Goal: Task Accomplishment & Management: Use online tool/utility

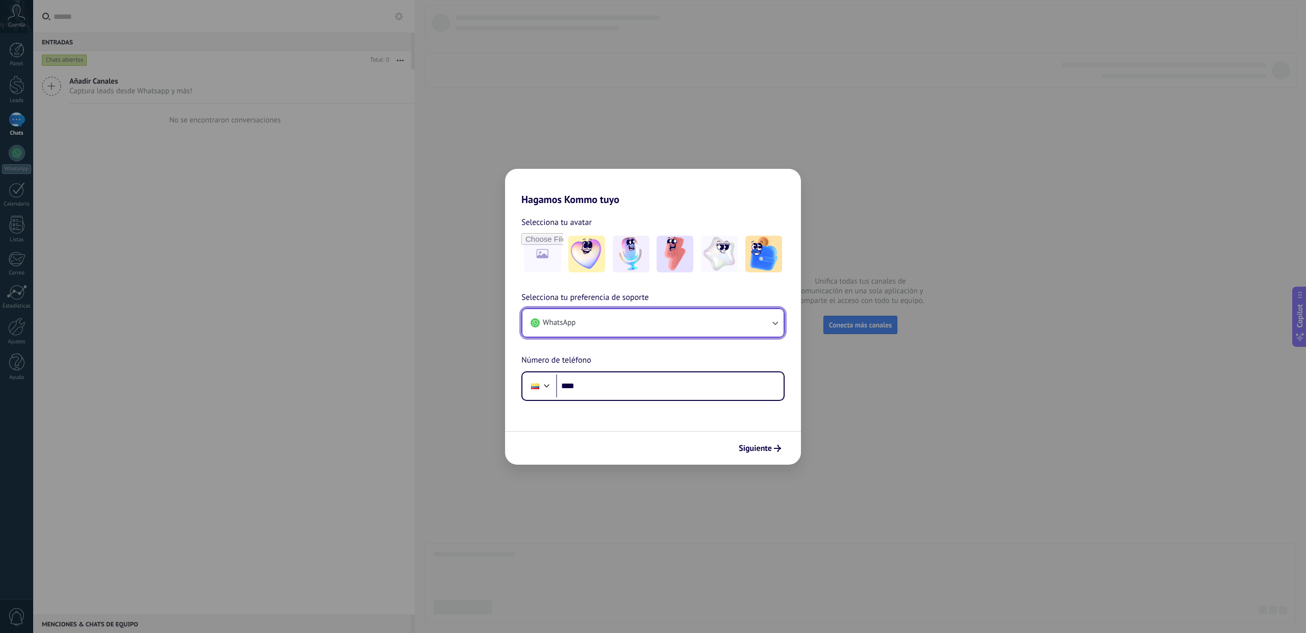
click at [615, 327] on button "WhatsApp" at bounding box center [652, 323] width 261 height 28
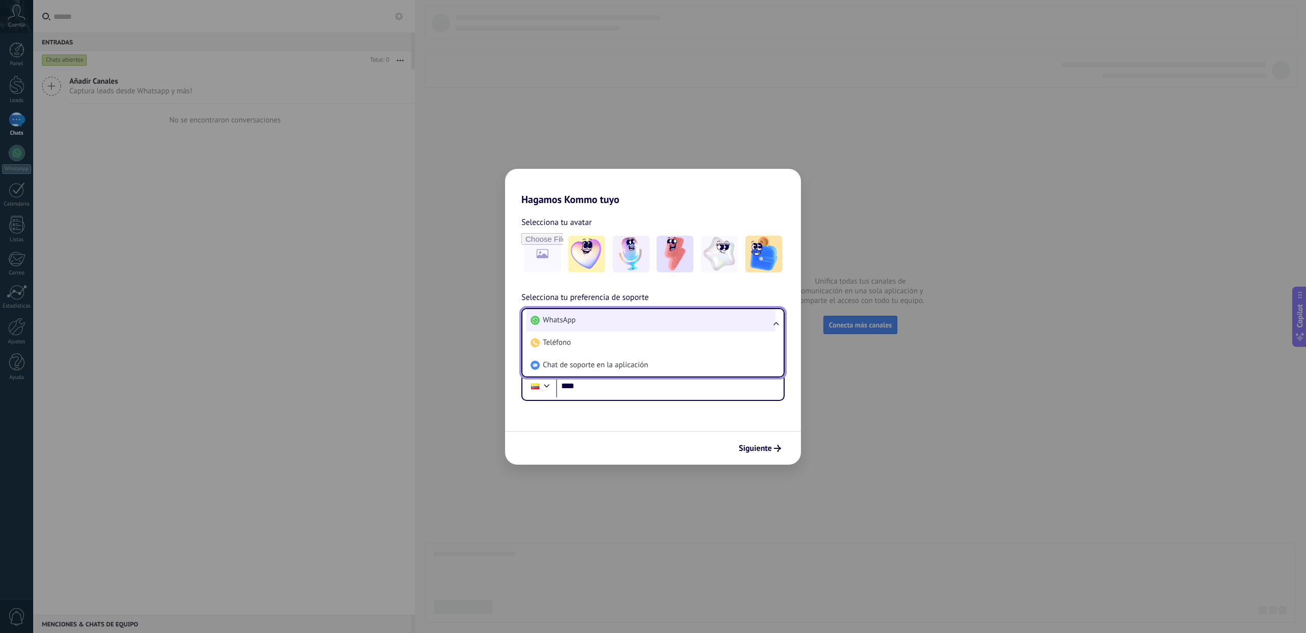
click at [615, 324] on li "WhatsApp" at bounding box center [650, 320] width 249 height 22
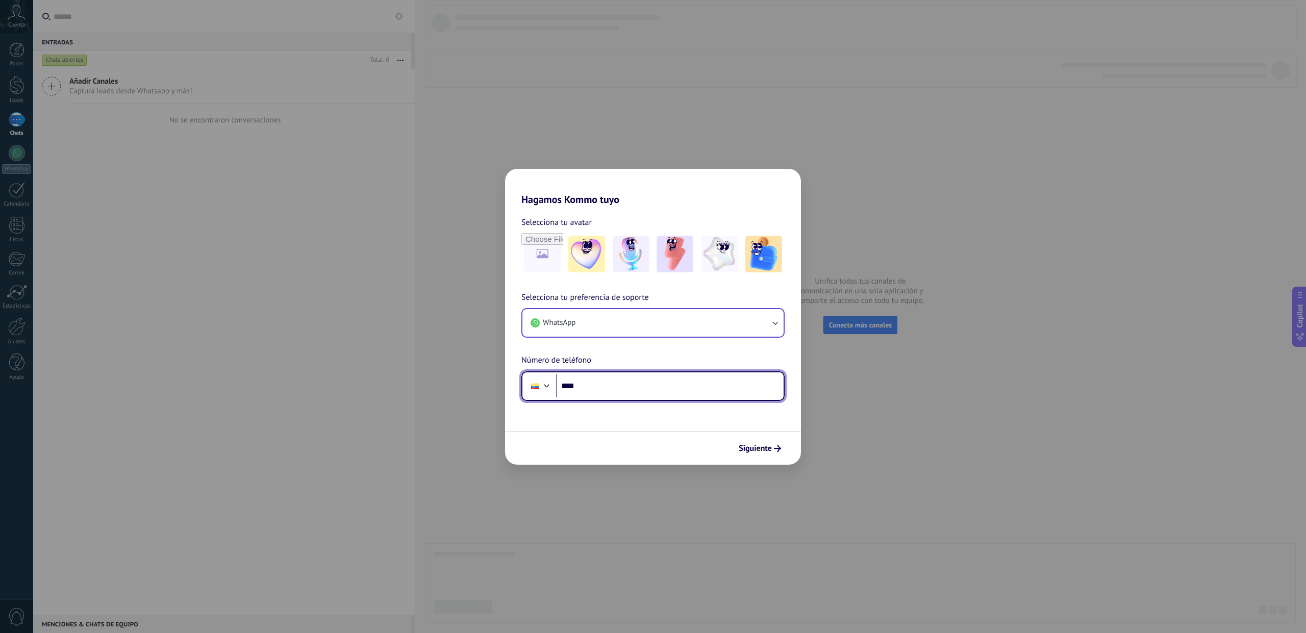
click at [620, 390] on input "****" at bounding box center [669, 385] width 227 height 23
click at [587, 391] on input "**********" at bounding box center [669, 385] width 227 height 23
type input "**********"
click at [540, 265] on input "file" at bounding box center [542, 254] width 40 height 40
click at [544, 247] on input "file" at bounding box center [542, 254] width 40 height 40
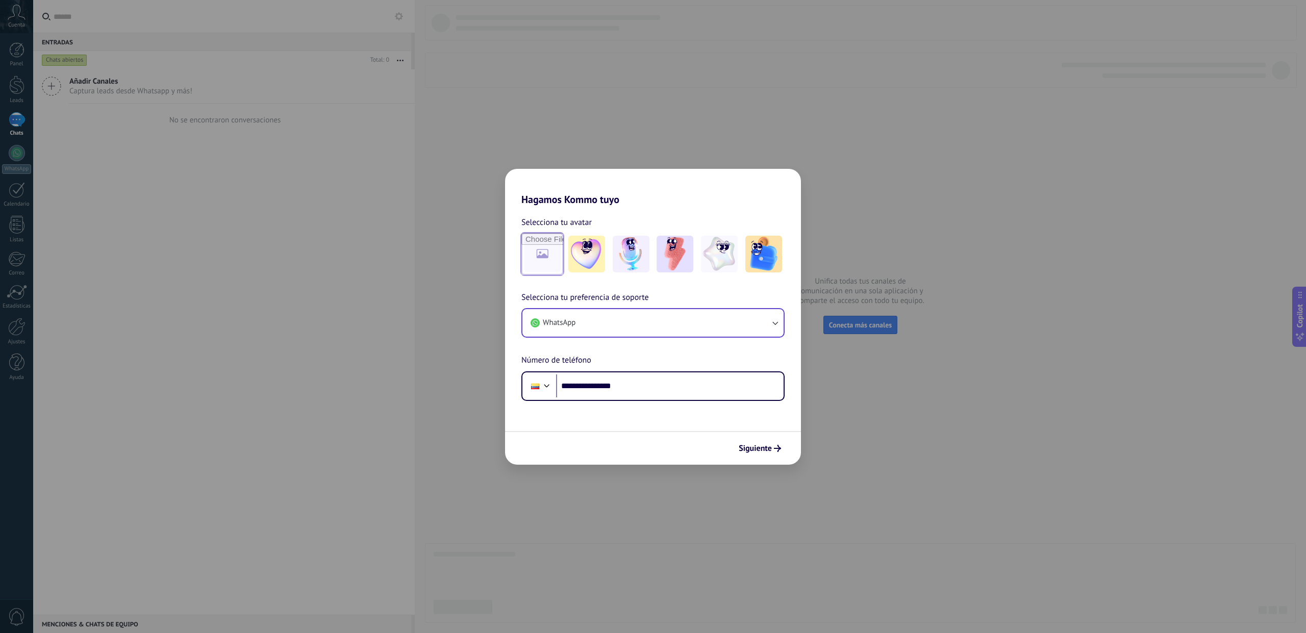
type input "**********"
click at [780, 445] on icon "submit" at bounding box center [777, 448] width 7 height 7
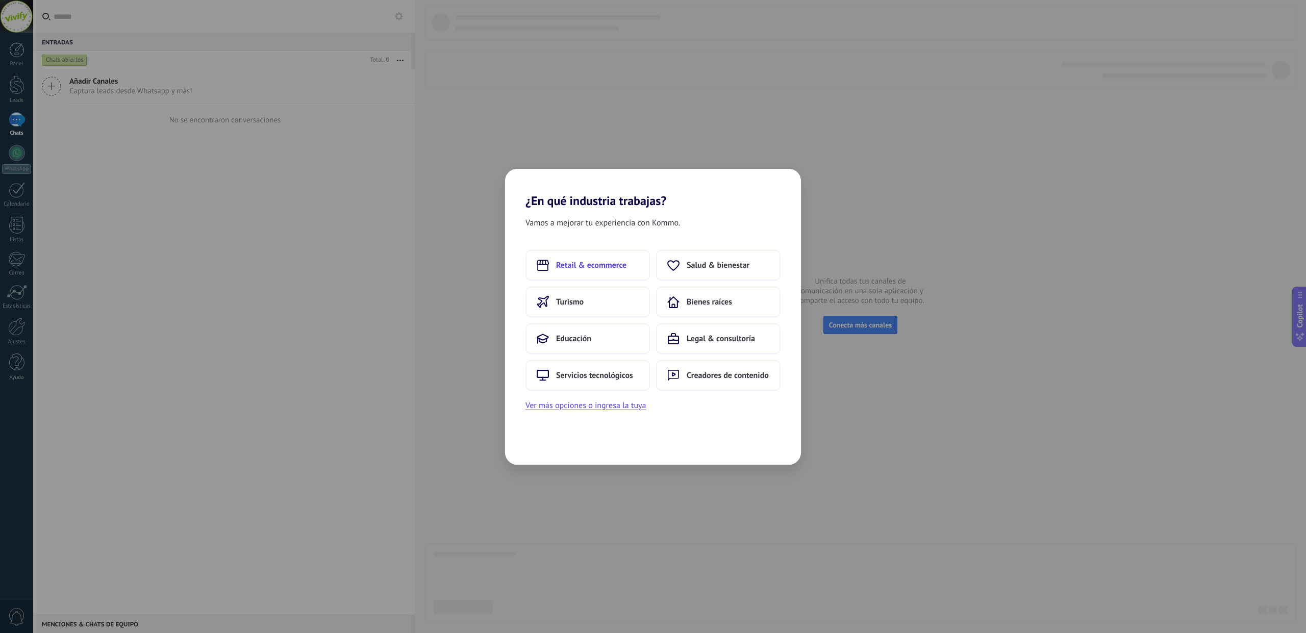
click at [608, 262] on span "Retail & ecommerce" at bounding box center [591, 265] width 70 height 10
click at [595, 380] on span "Artículos de salud & belleza" at bounding box center [586, 375] width 98 height 10
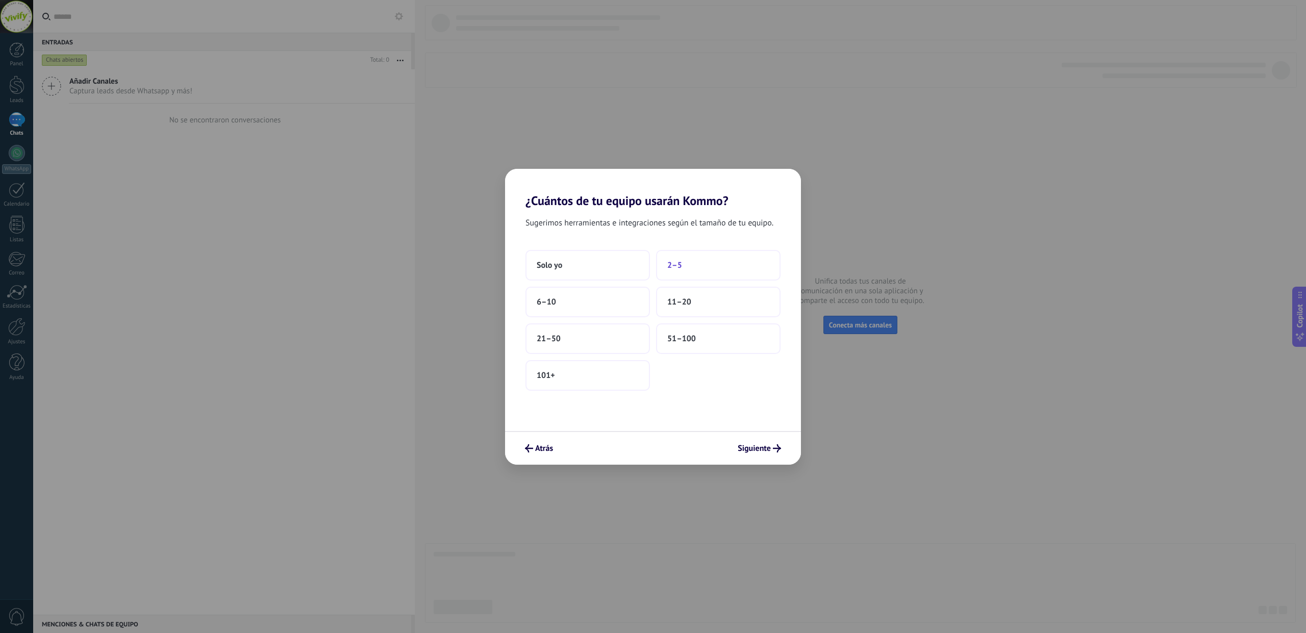
click at [711, 264] on button "2–5" at bounding box center [718, 265] width 124 height 31
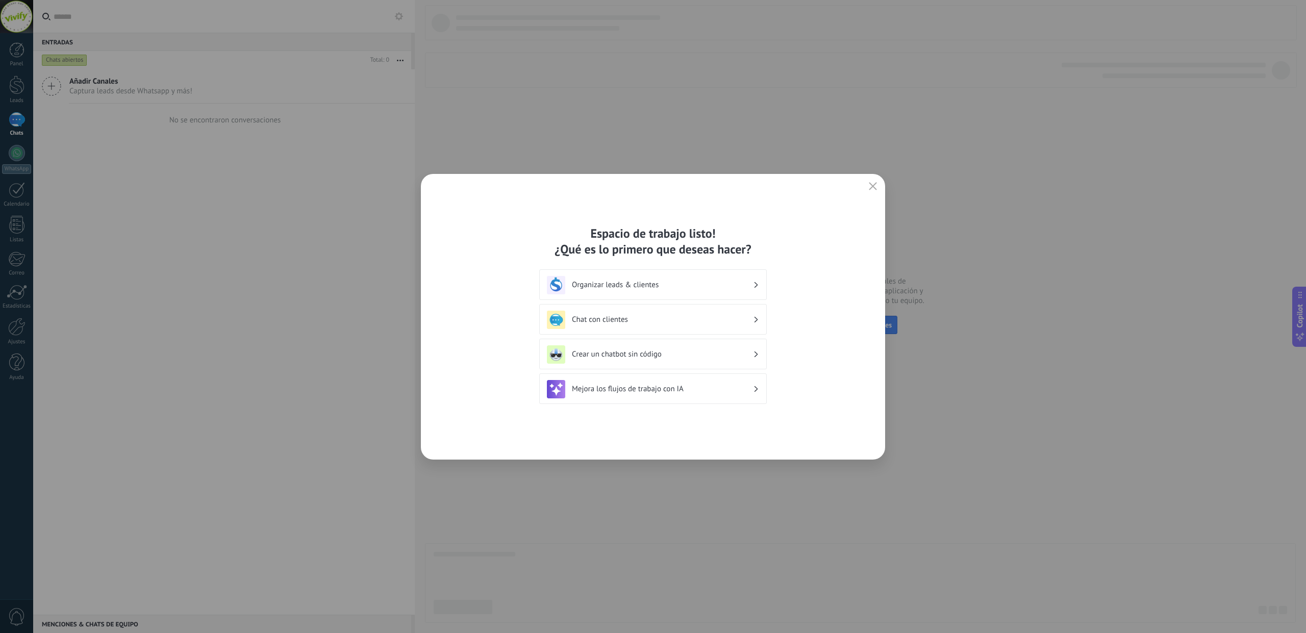
click at [678, 324] on div "Chat con clientes" at bounding box center [653, 320] width 212 height 18
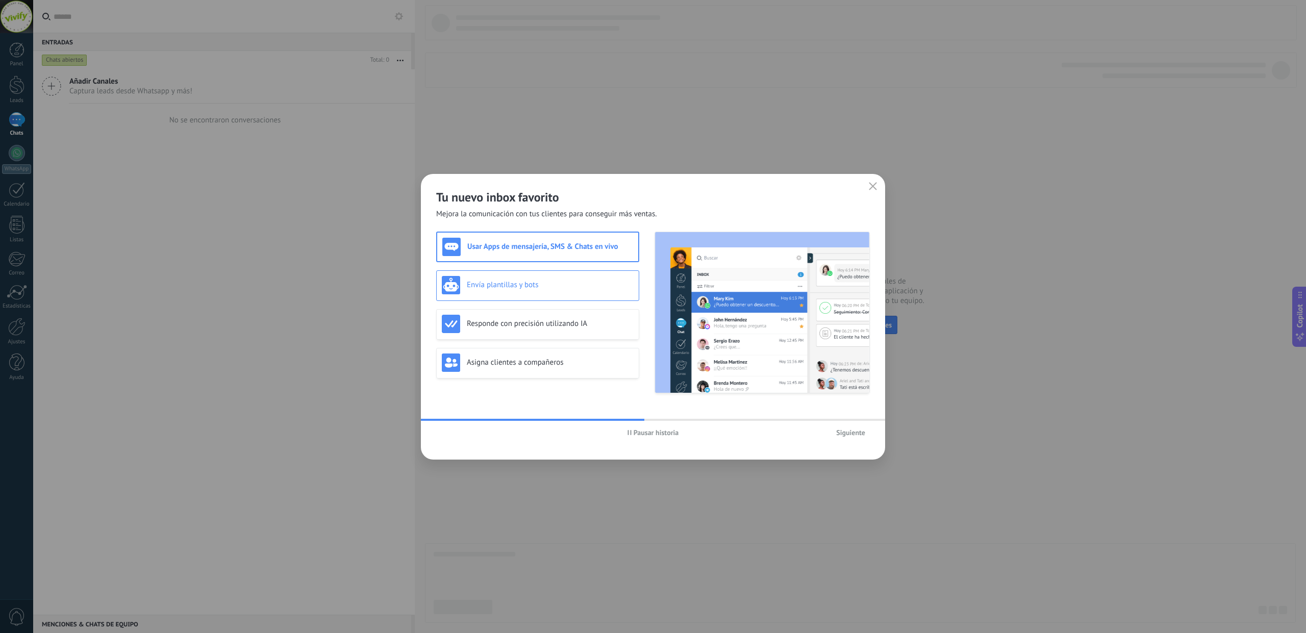
click at [566, 288] on h3 "Envía plantillas y bots" at bounding box center [550, 285] width 167 height 10
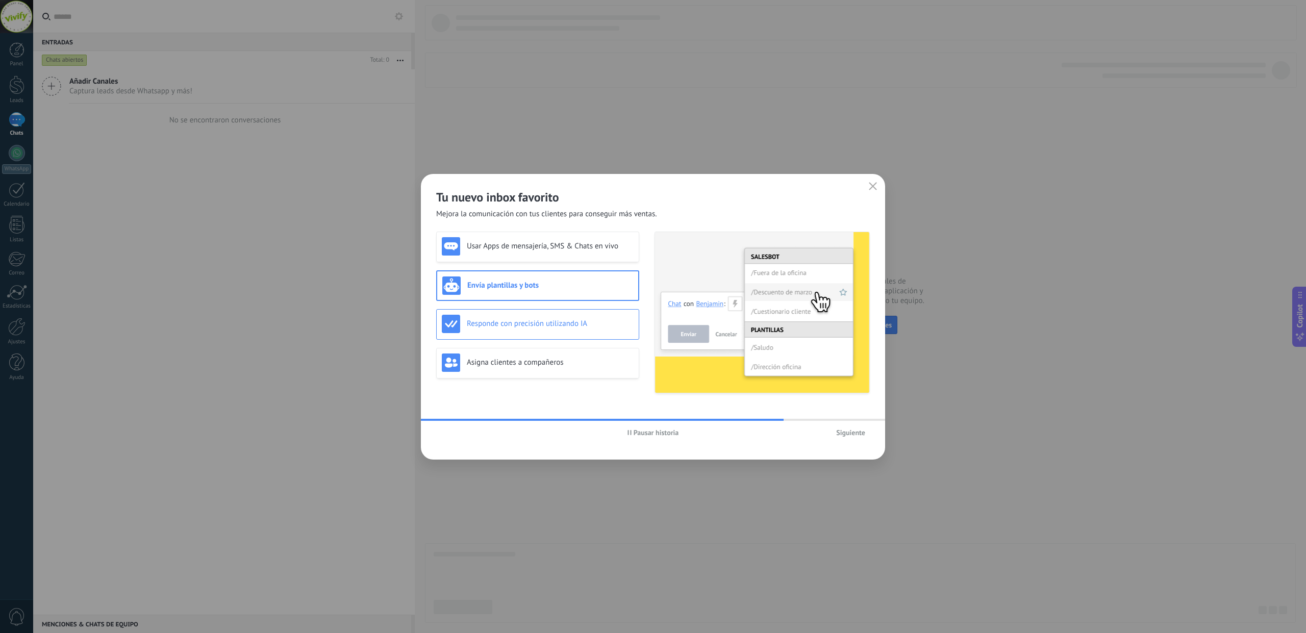
click at [572, 333] on div "Responde con precisión utilizando IA" at bounding box center [537, 324] width 203 height 31
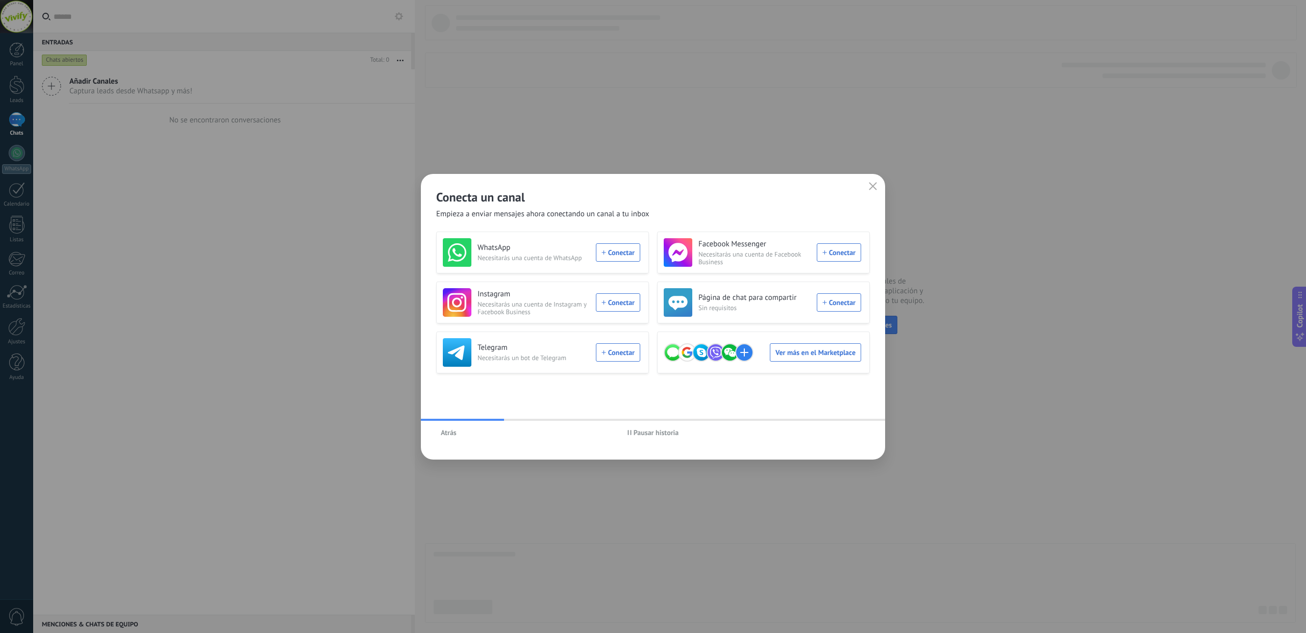
click at [458, 433] on button "Atrás" at bounding box center [448, 432] width 25 height 15
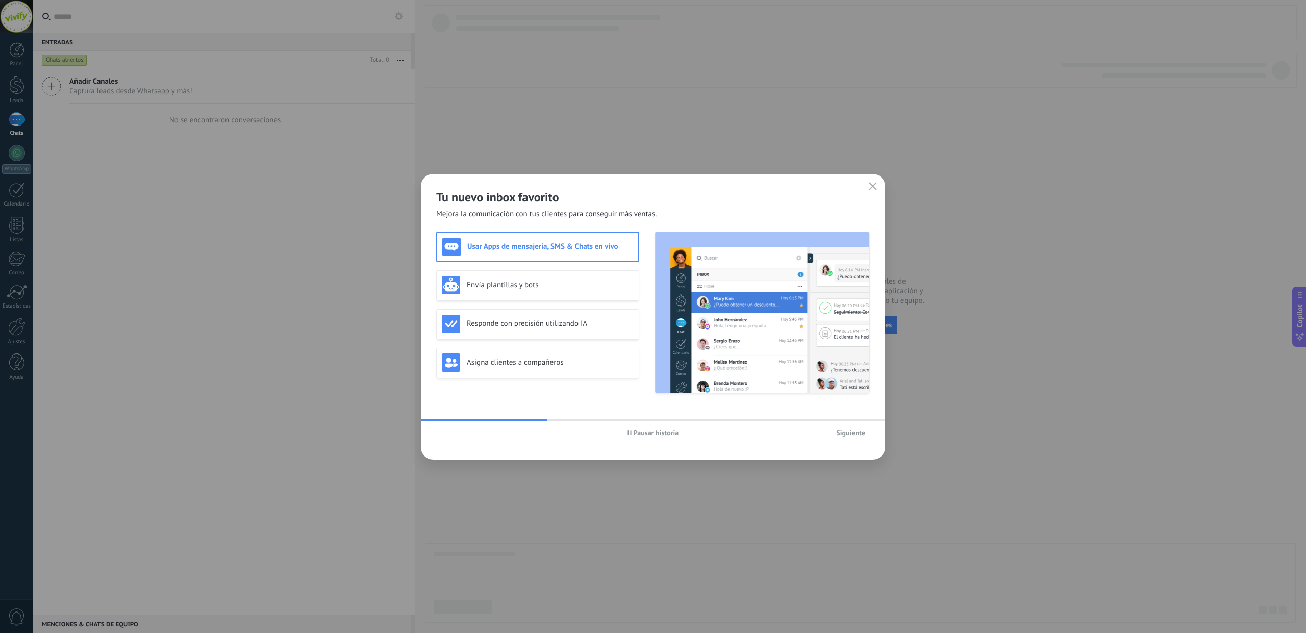
click at [847, 438] on button "Siguiente" at bounding box center [850, 432] width 38 height 15
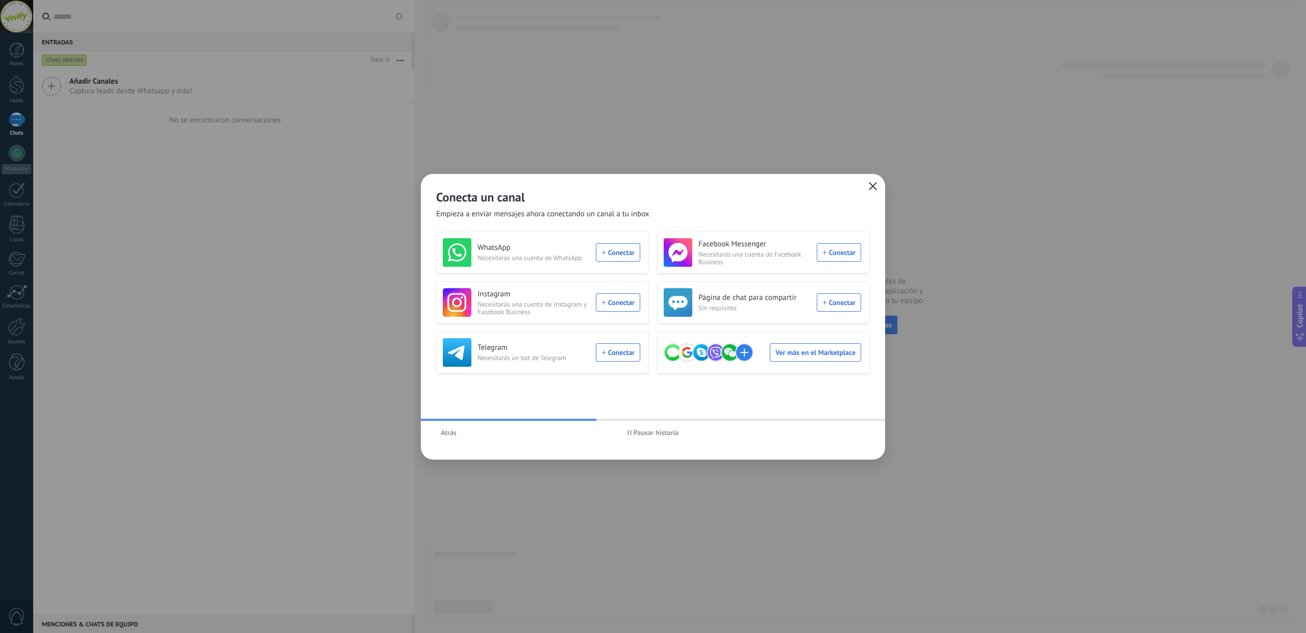
click at [870, 191] on button "button" at bounding box center [872, 187] width 13 height 14
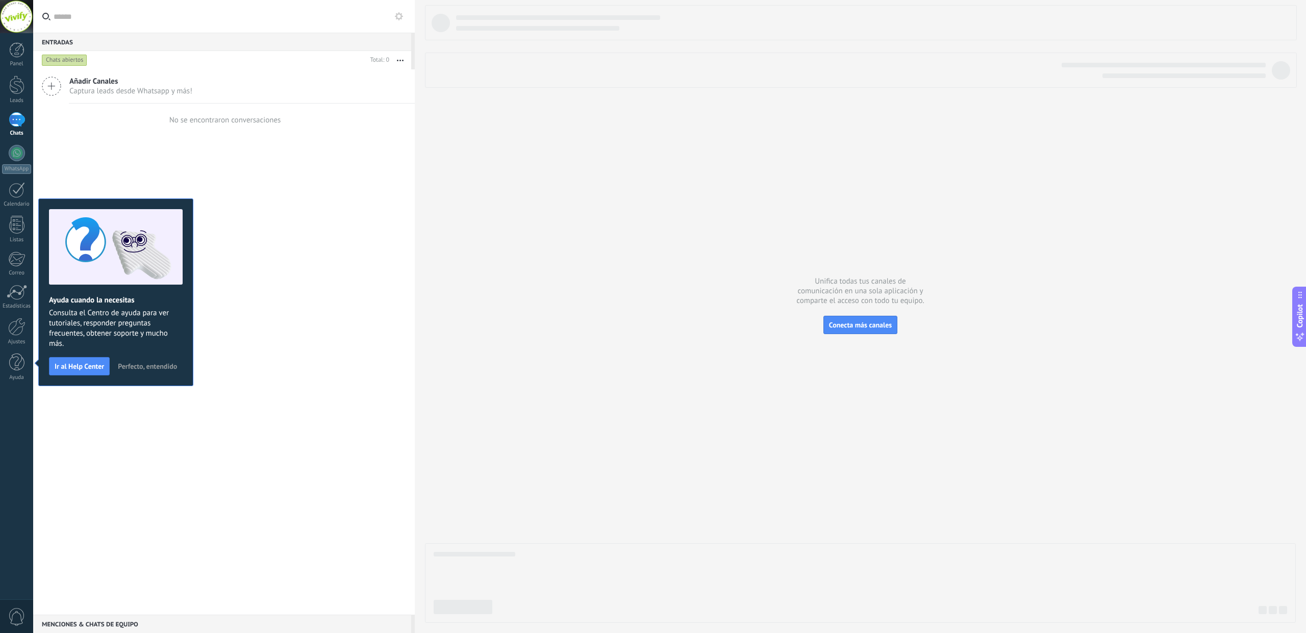
click at [135, 361] on button "Perfecto, entendido" at bounding box center [147, 366] width 68 height 15
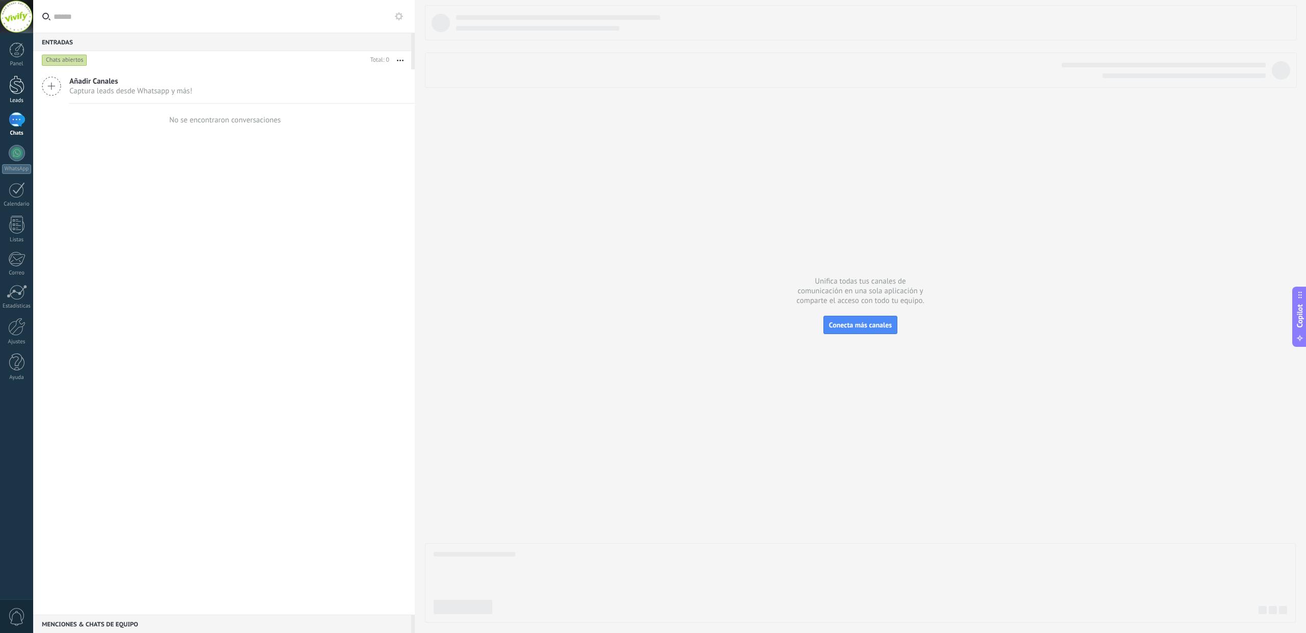
click at [17, 87] on div at bounding box center [16, 84] width 15 height 19
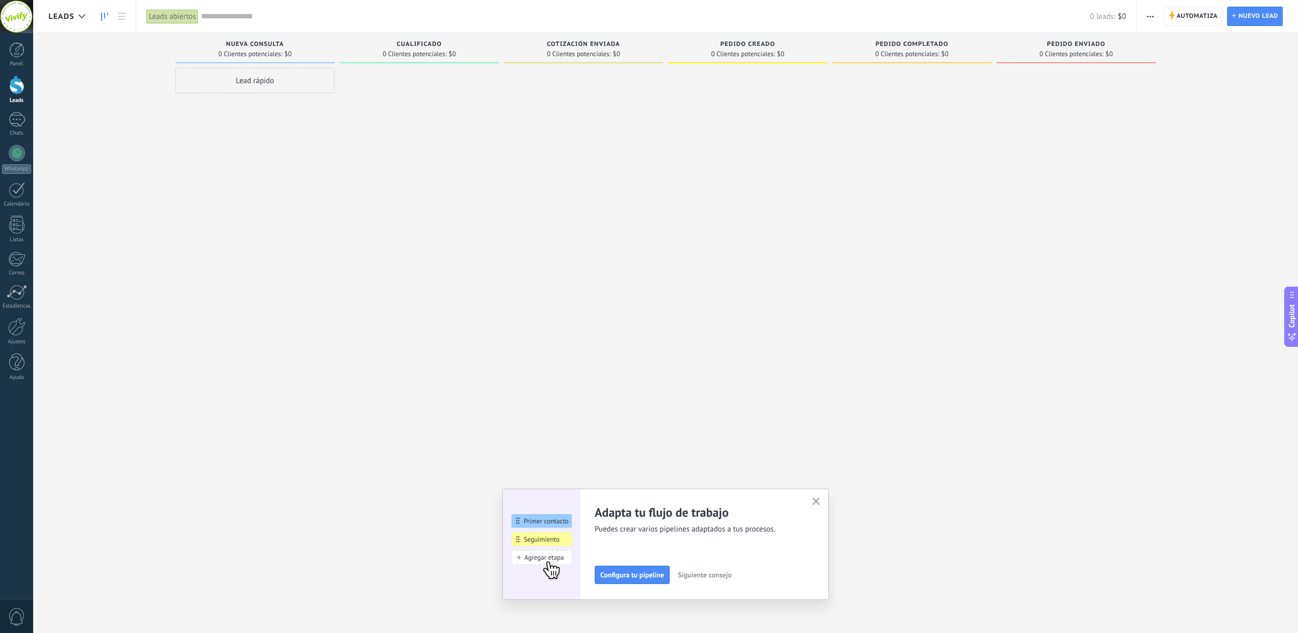
click at [820, 503] on icon "button" at bounding box center [816, 502] width 8 height 8
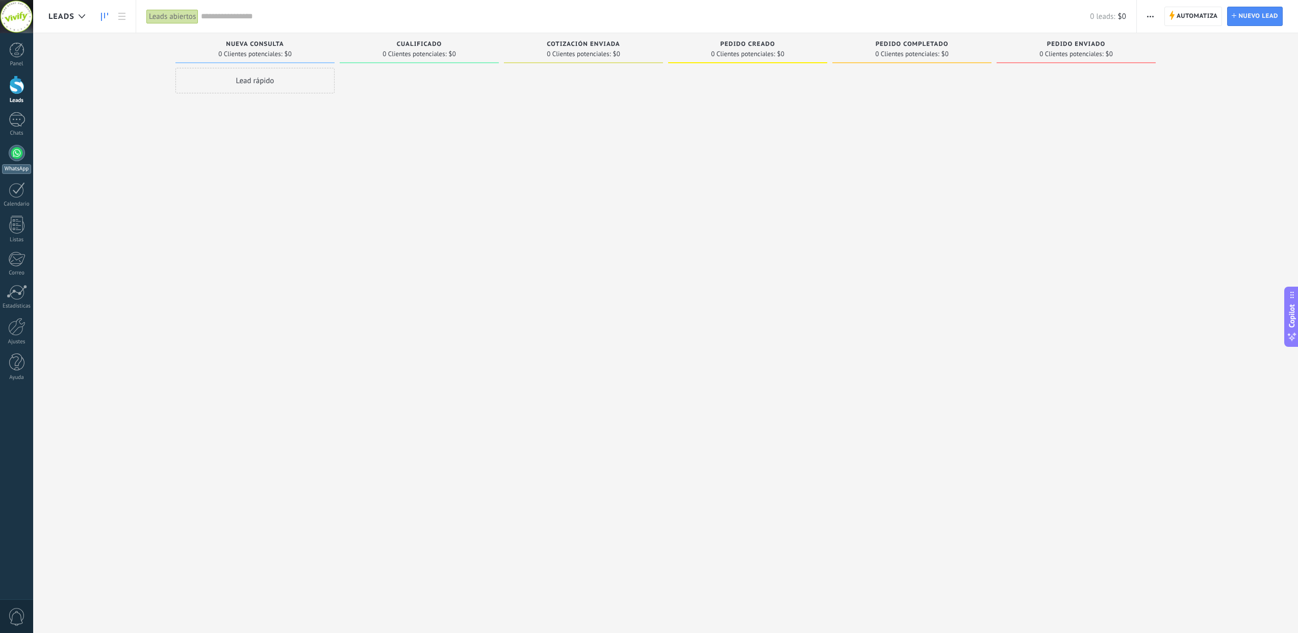
click at [18, 155] on div at bounding box center [17, 153] width 16 height 16
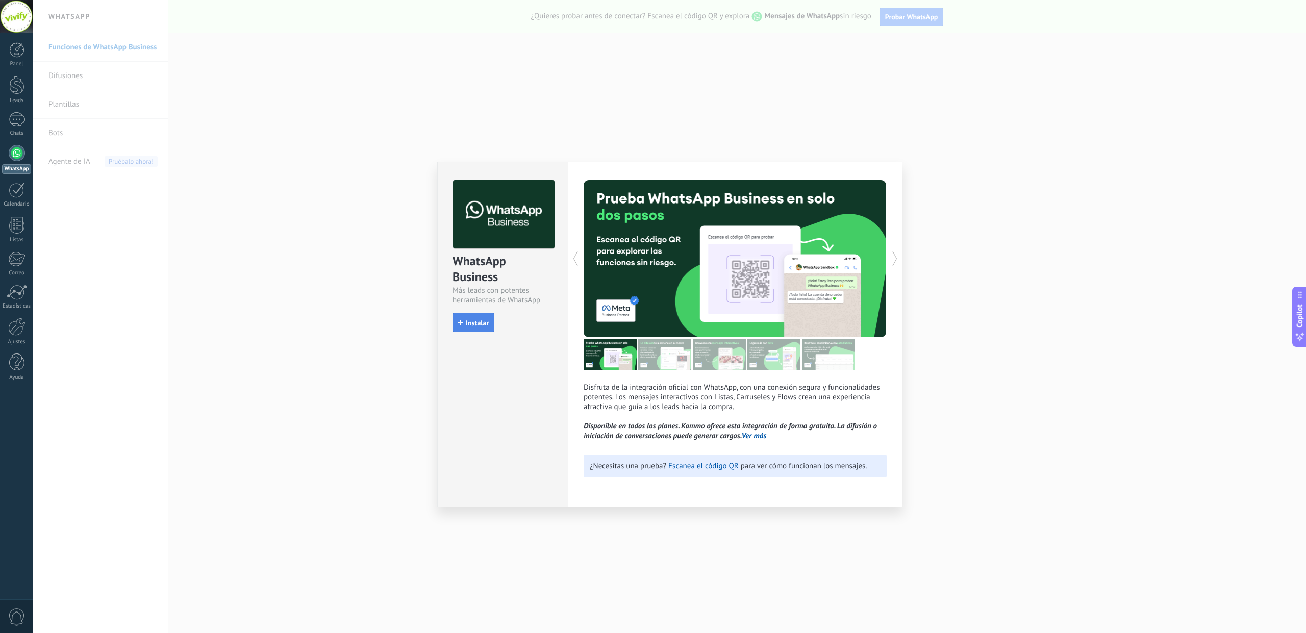
click at [474, 320] on span "Instalar" at bounding box center [477, 322] width 23 height 7
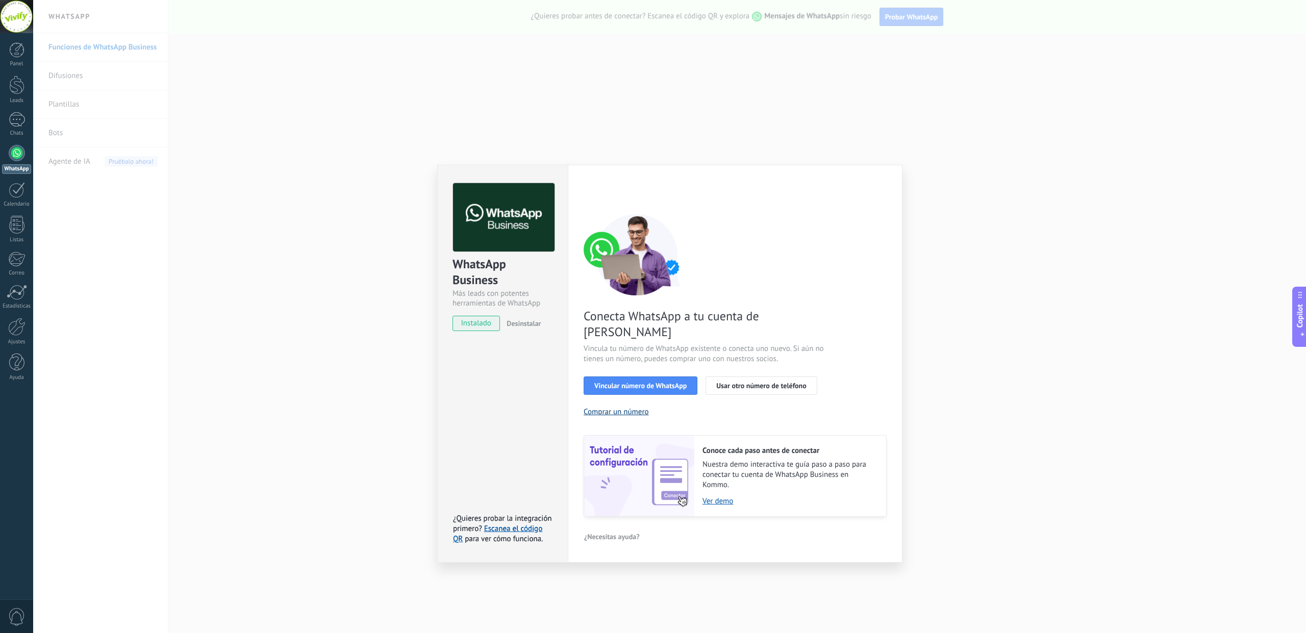
click at [632, 407] on button "Comprar un número" at bounding box center [615, 412] width 65 height 10
